Goal: Task Accomplishment & Management: Use online tool/utility

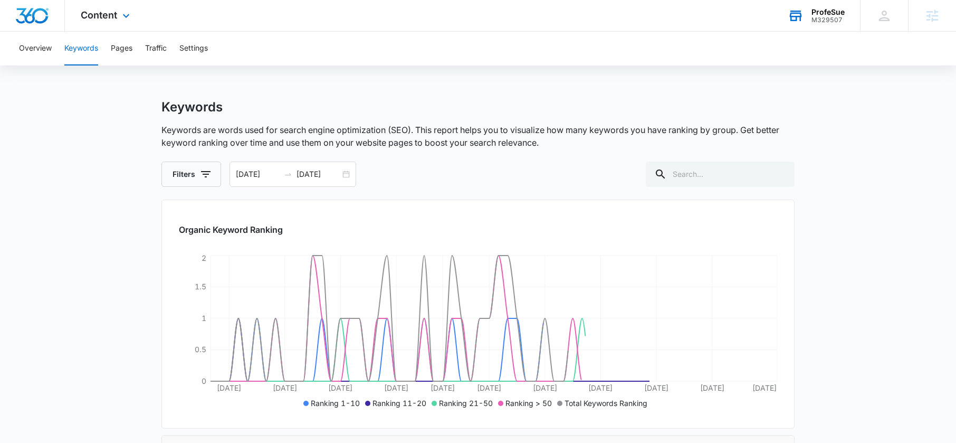
click at [824, 12] on div "ProfeSue" at bounding box center [828, 12] width 33 height 8
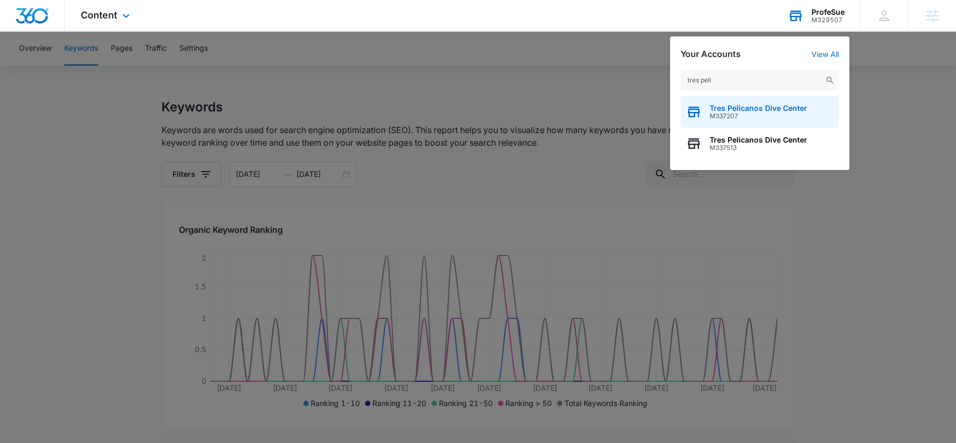
type input "tres peli"
click at [759, 113] on span "M337207" at bounding box center [759, 115] width 98 height 7
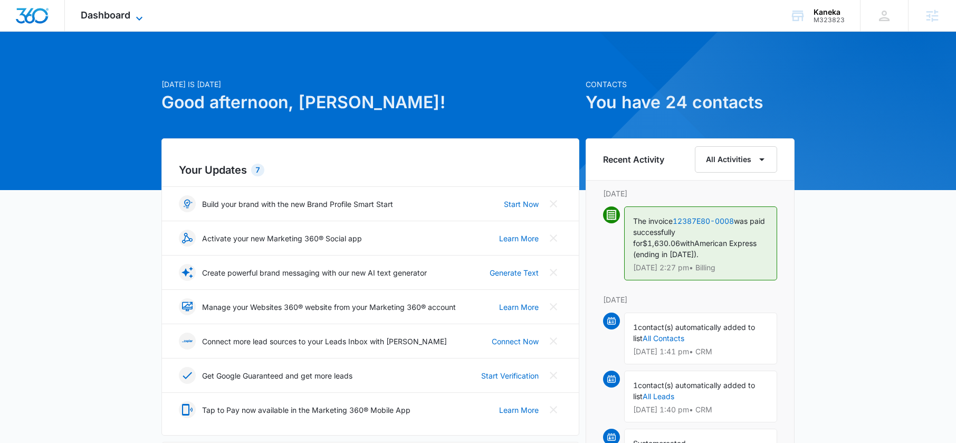
click at [118, 17] on span "Dashboard" at bounding box center [106, 14] width 50 height 11
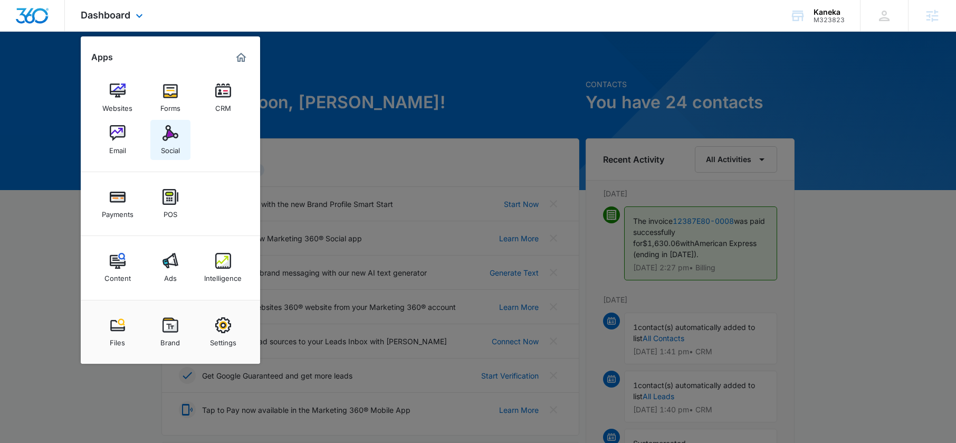
click at [168, 139] on img at bounding box center [171, 133] width 16 height 16
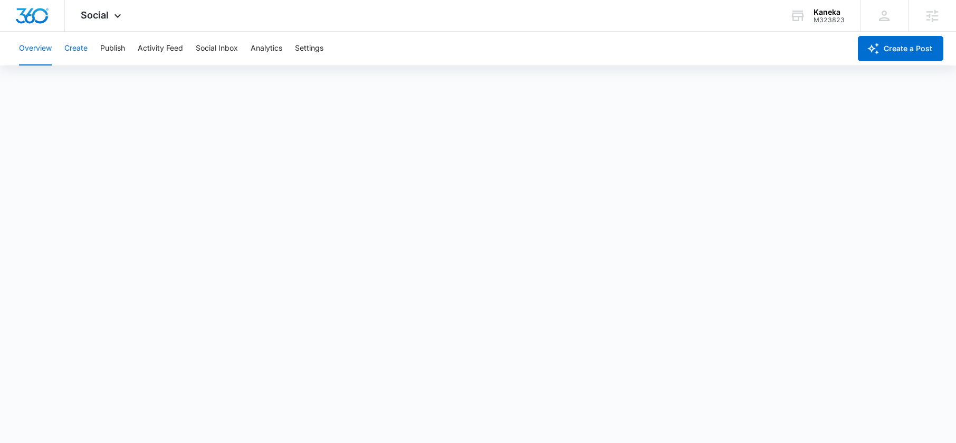
click at [77, 48] on button "Create" at bounding box center [75, 49] width 23 height 34
click at [116, 52] on button "Publish" at bounding box center [112, 49] width 25 height 34
click at [97, 81] on button "Schedules" at bounding box center [81, 81] width 36 height 30
click at [34, 81] on button "Calendar" at bounding box center [34, 81] width 31 height 30
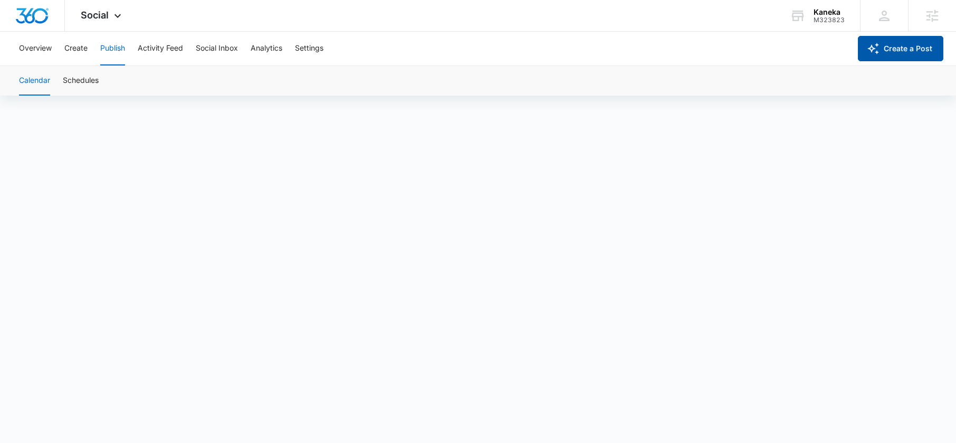
click at [873, 44] on icon "button" at bounding box center [873, 48] width 13 height 13
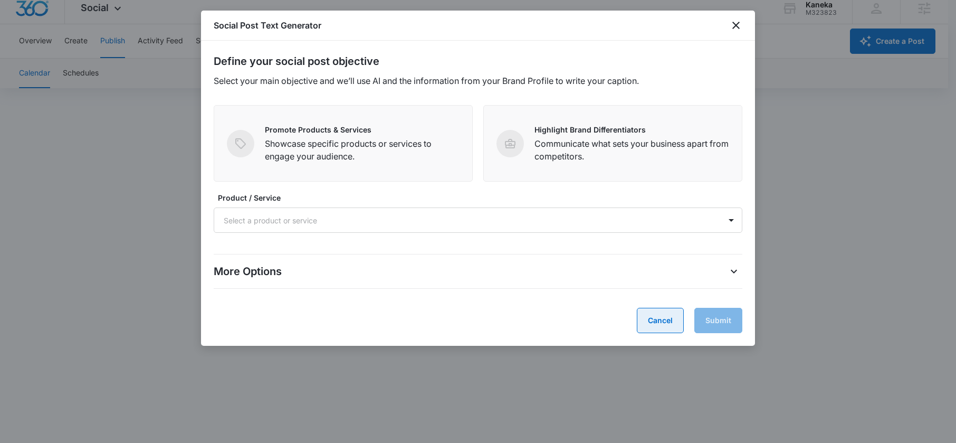
click at [658, 321] on button "Cancel" at bounding box center [660, 320] width 47 height 25
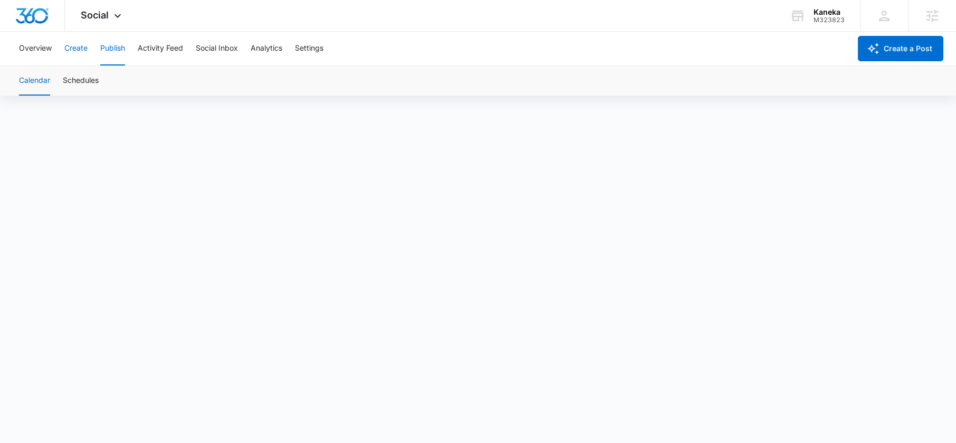
click at [79, 50] on button "Create" at bounding box center [75, 49] width 23 height 34
click at [107, 88] on button "Approvals" at bounding box center [102, 81] width 35 height 30
click at [56, 81] on button "Content Library" at bounding box center [46, 81] width 54 height 30
click at [119, 47] on button "Publish" at bounding box center [112, 49] width 25 height 34
